Goal: Check status: Check status

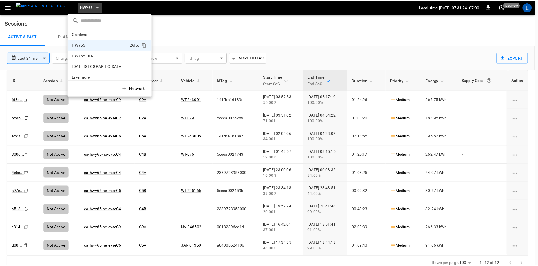
scroll to position [9, 0]
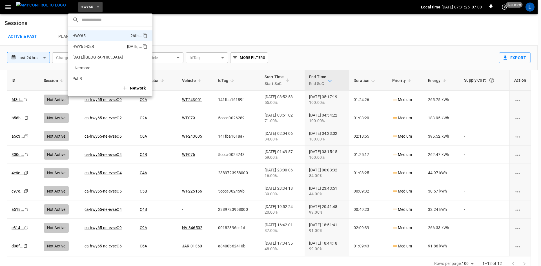
click at [93, 44] on p "HWY65-DER" at bounding box center [83, 47] width 22 height 6
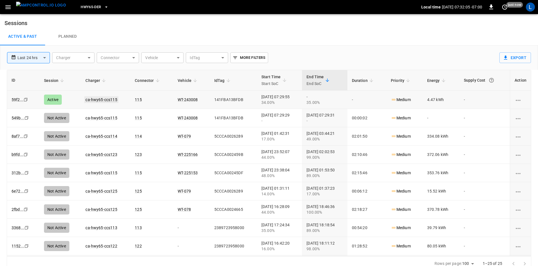
click at [98, 101] on link "ca-hwy65-ccs115" at bounding box center [101, 99] width 34 height 7
click at [104, 99] on link "ca-hwy65-ccs115" at bounding box center [101, 99] width 34 height 7
